Goal: Find specific page/section: Find specific page/section

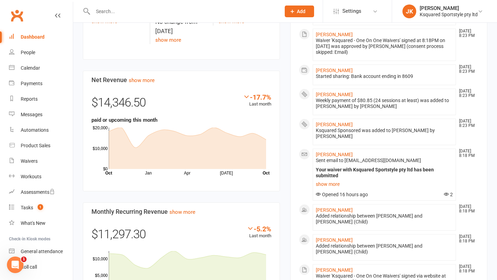
click at [130, 7] on input "text" at bounding box center [183, 12] width 185 height 10
type input "will"
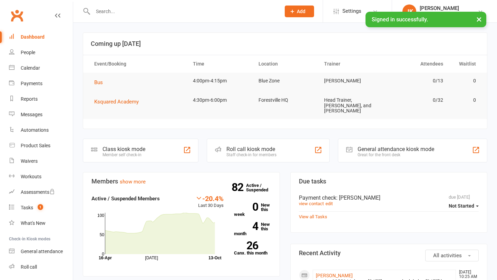
click at [123, 7] on input "text" at bounding box center [183, 12] width 185 height 10
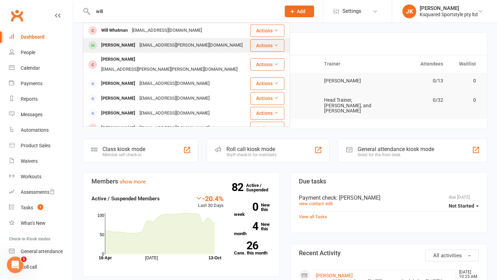
type input "will"
click at [105, 45] on div "[PERSON_NAME]" at bounding box center [118, 45] width 38 height 10
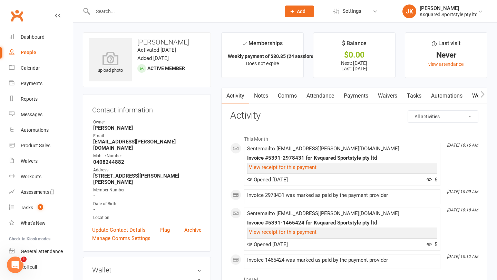
click at [365, 96] on link "Payments" at bounding box center [356, 96] width 34 height 16
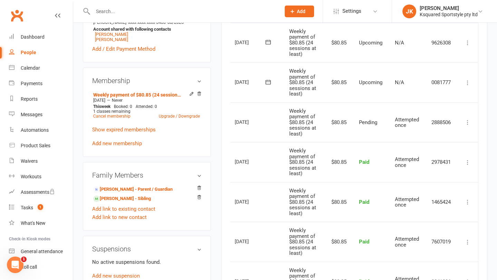
scroll to position [267, 0]
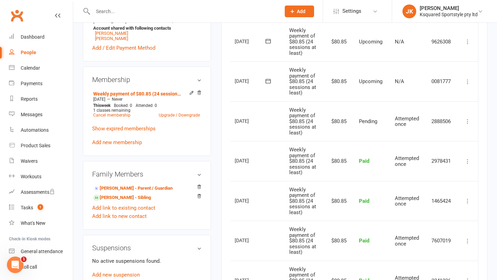
click at [468, 122] on icon at bounding box center [467, 121] width 7 height 7
click at [351, 145] on td "$80.85" at bounding box center [338, 161] width 30 height 40
click at [44, 38] on link "Dashboard" at bounding box center [41, 37] width 64 height 16
